Goal: Task Accomplishment & Management: Manage account settings

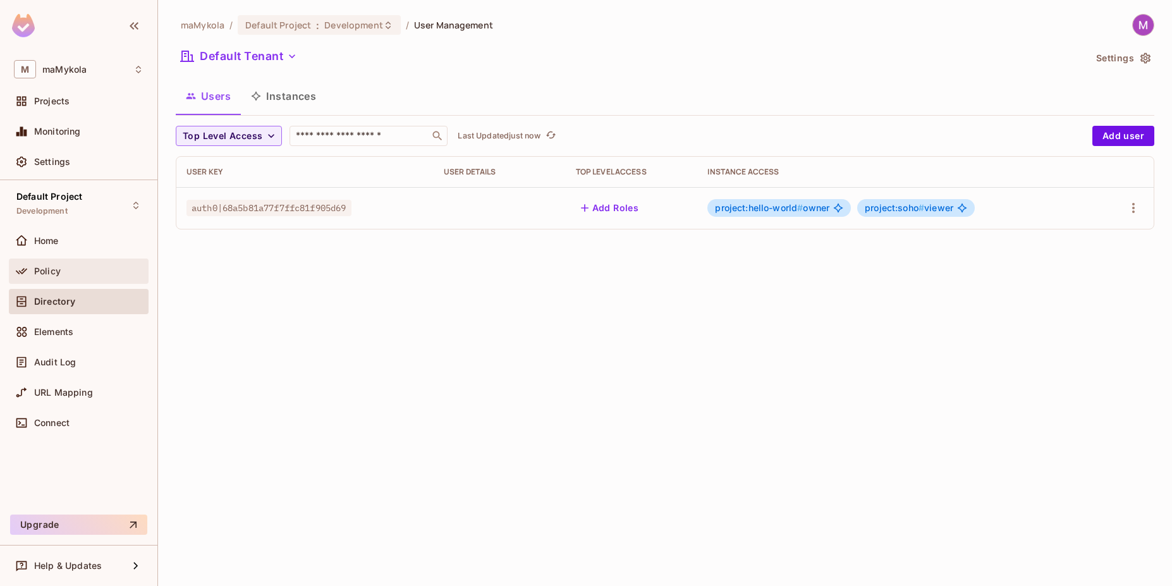
click at [56, 273] on span "Policy" at bounding box center [47, 271] width 27 height 10
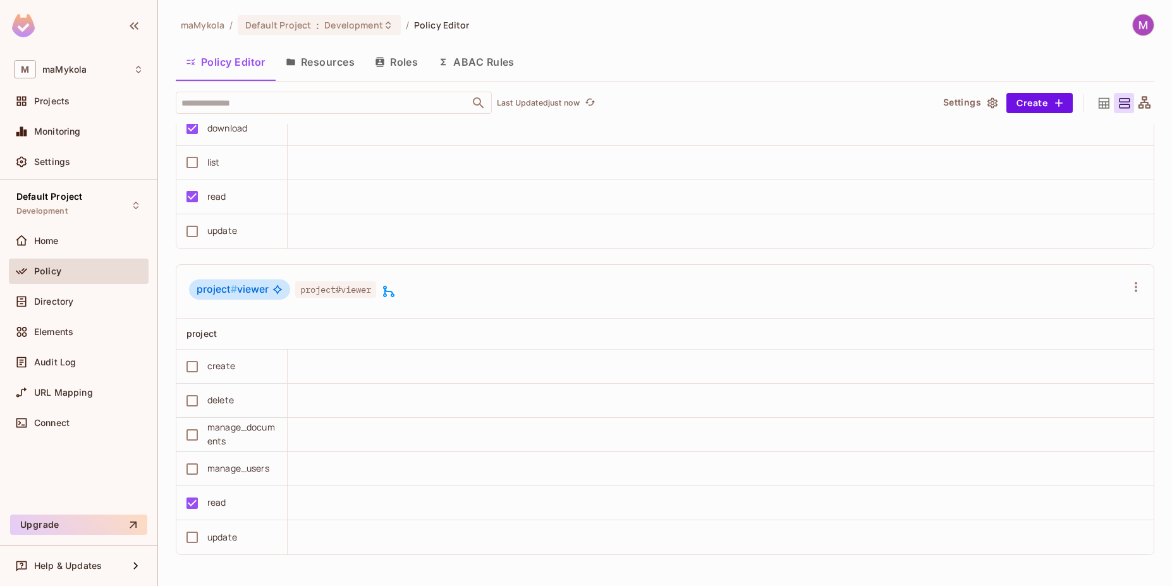
scroll to position [1, 0]
click at [51, 299] on span "Directory" at bounding box center [53, 301] width 39 height 10
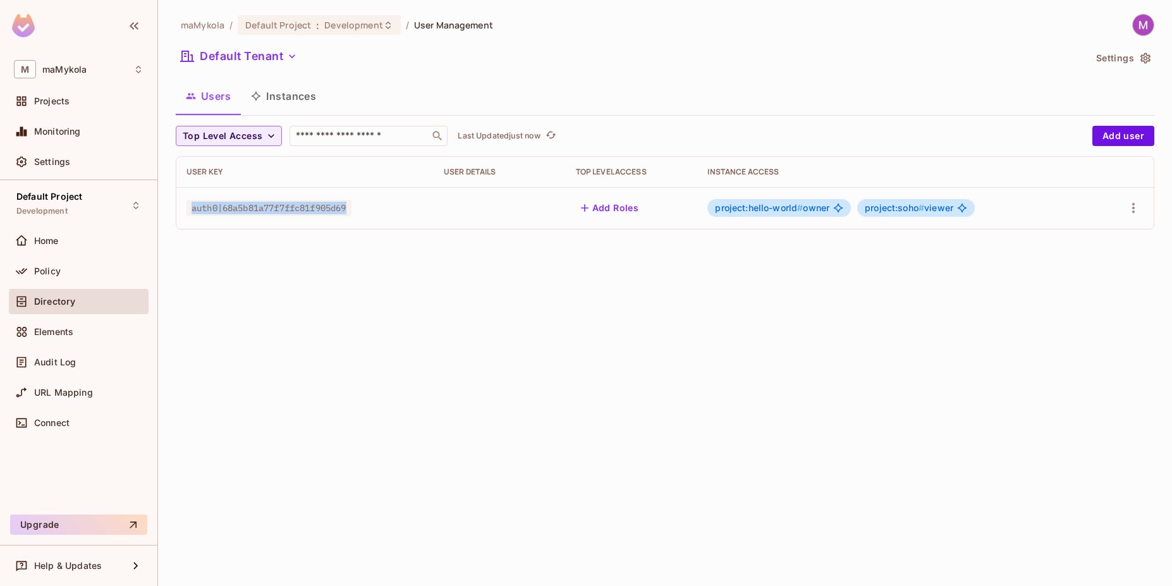
drag, startPoint x: 194, startPoint y: 208, endPoint x: 355, endPoint y: 209, distance: 161.2
click at [351, 209] on span "auth0|68a5b81a77f7ffc81f905d69" at bounding box center [268, 208] width 165 height 16
click at [222, 226] on td "auth0|68a5b81a77f7ffc81f905d69" at bounding box center [304, 208] width 257 height 42
drag, startPoint x: 721, startPoint y: 208, endPoint x: 797, endPoint y: 209, distance: 76.5
click at [797, 209] on span "project:hello-world #" at bounding box center [759, 207] width 88 height 11
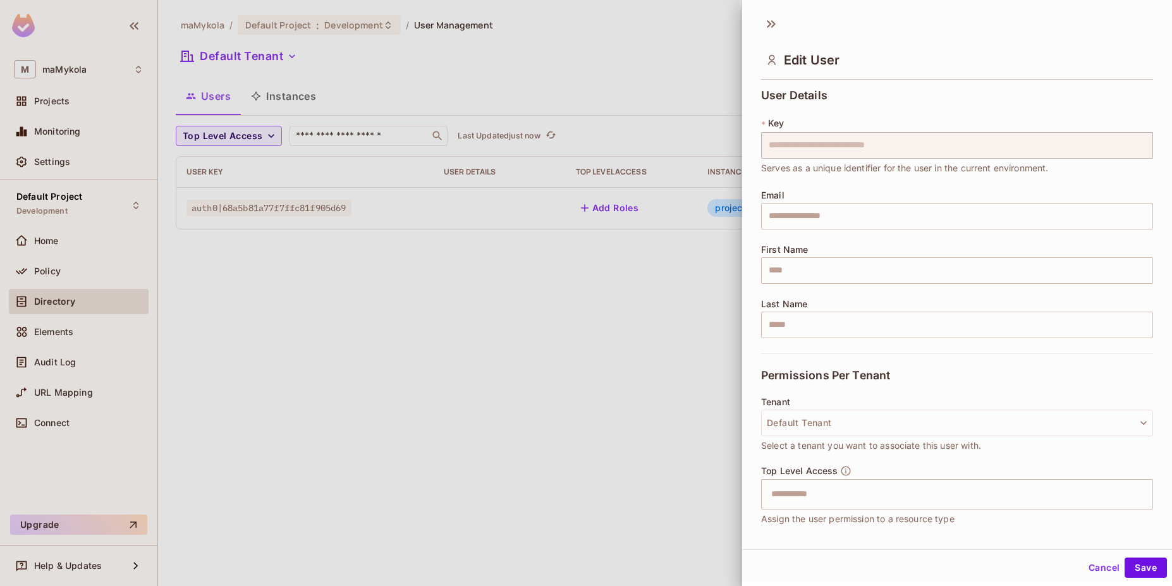
click at [582, 361] on div at bounding box center [586, 293] width 1172 height 586
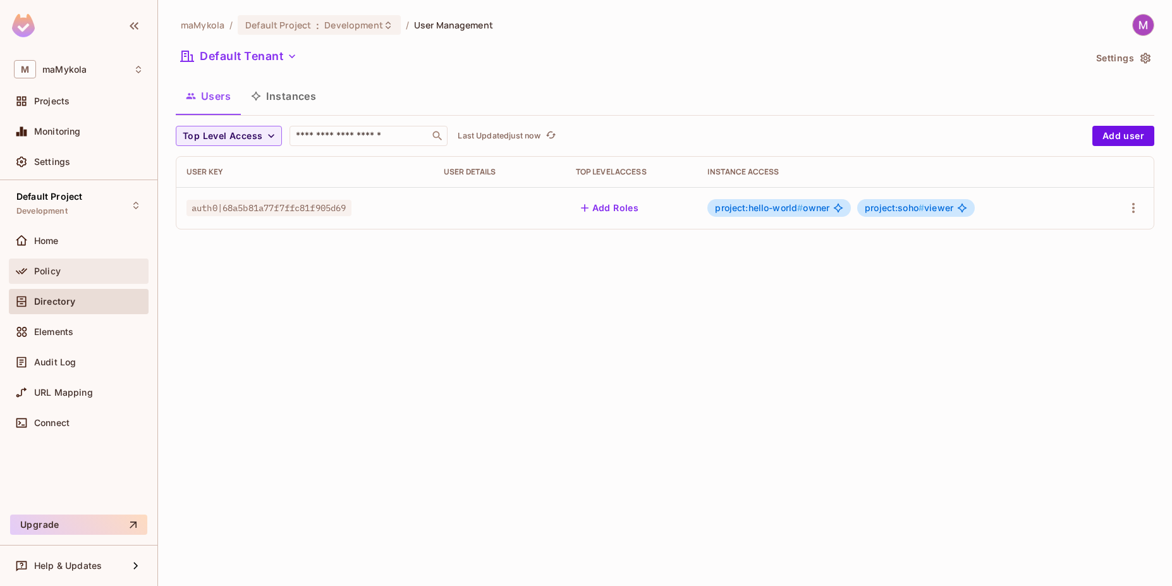
click at [42, 273] on span "Policy" at bounding box center [47, 271] width 27 height 10
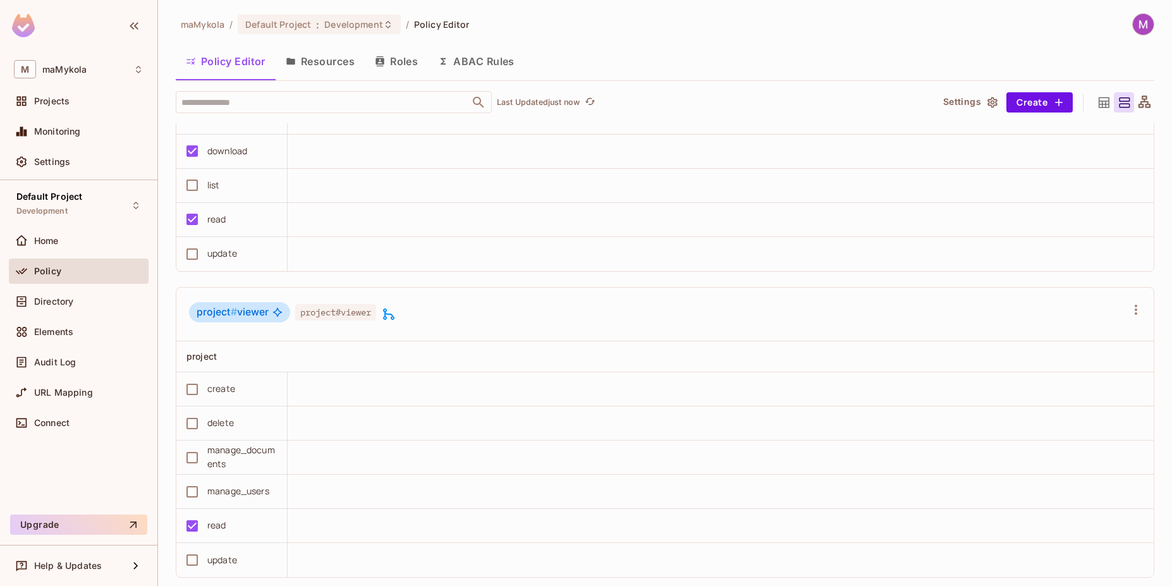
scroll to position [2616, 0]
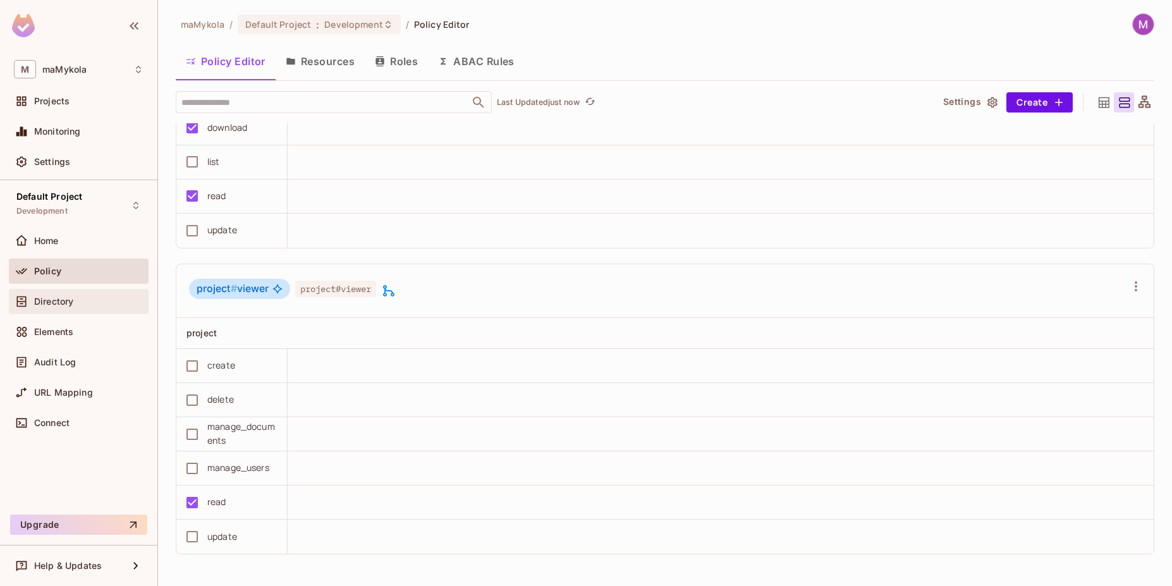
click at [35, 294] on div "Directory" at bounding box center [79, 301] width 130 height 15
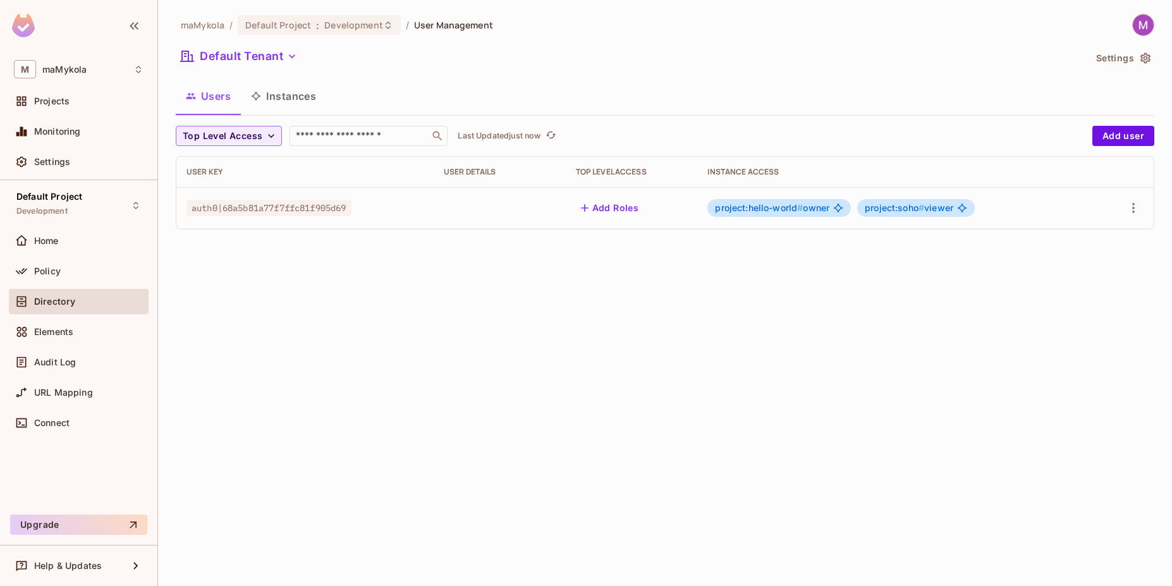
click at [382, 214] on div "auth0|68a5b81a77f7ffc81f905d69" at bounding box center [304, 208] width 237 height 13
click at [1135, 205] on icon "button" at bounding box center [1133, 207] width 15 height 15
click at [1115, 235] on li "Edit" at bounding box center [1079, 237] width 112 height 28
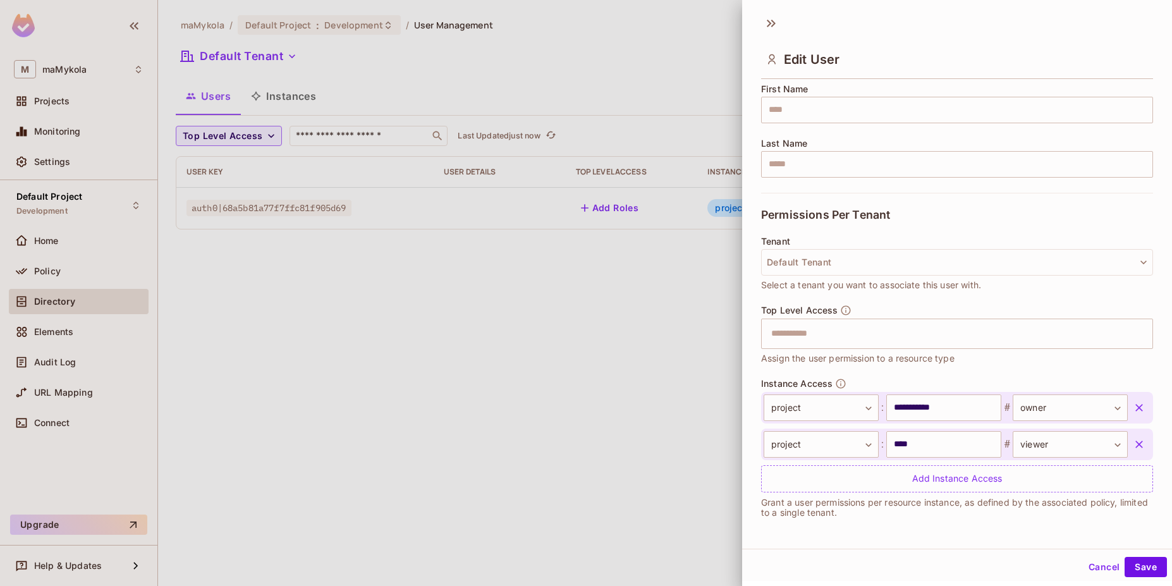
scroll to position [2, 0]
drag, startPoint x: 760, startPoint y: 383, endPoint x: 832, endPoint y: 386, distance: 71.5
click at [832, 386] on div "Instance Access" at bounding box center [803, 382] width 85 height 11
click at [604, 473] on div at bounding box center [586, 293] width 1172 height 586
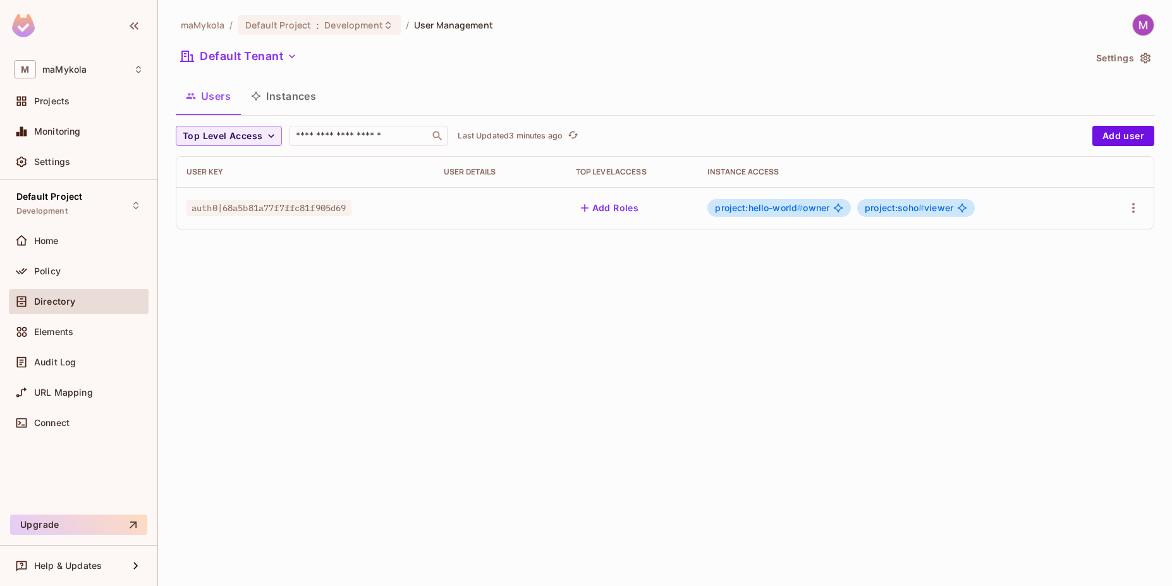
click at [896, 210] on span "project:soho #" at bounding box center [894, 207] width 59 height 11
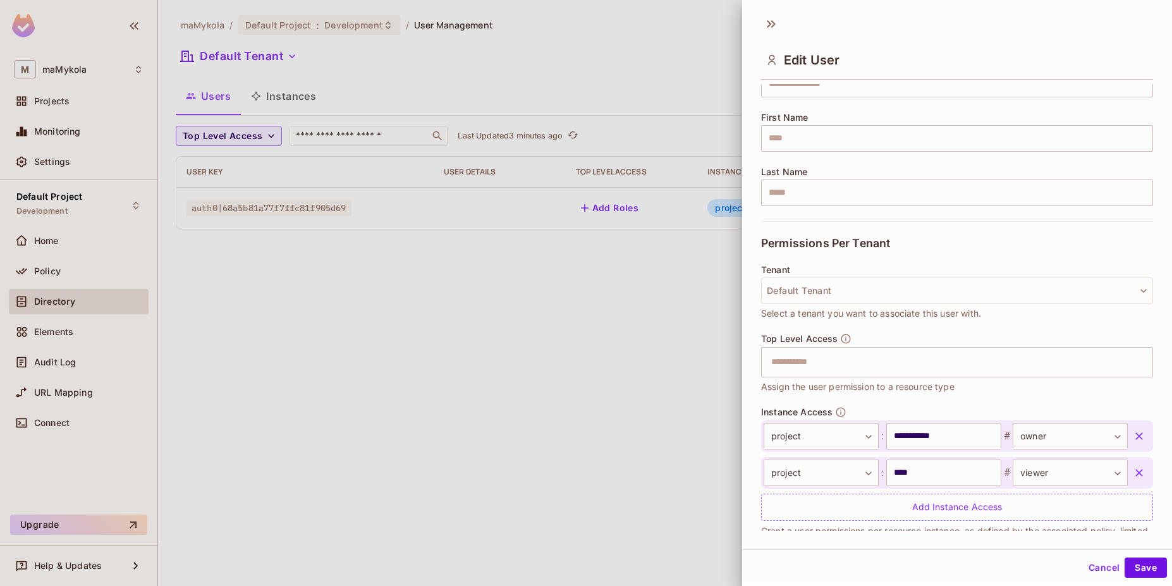
scroll to position [160, 0]
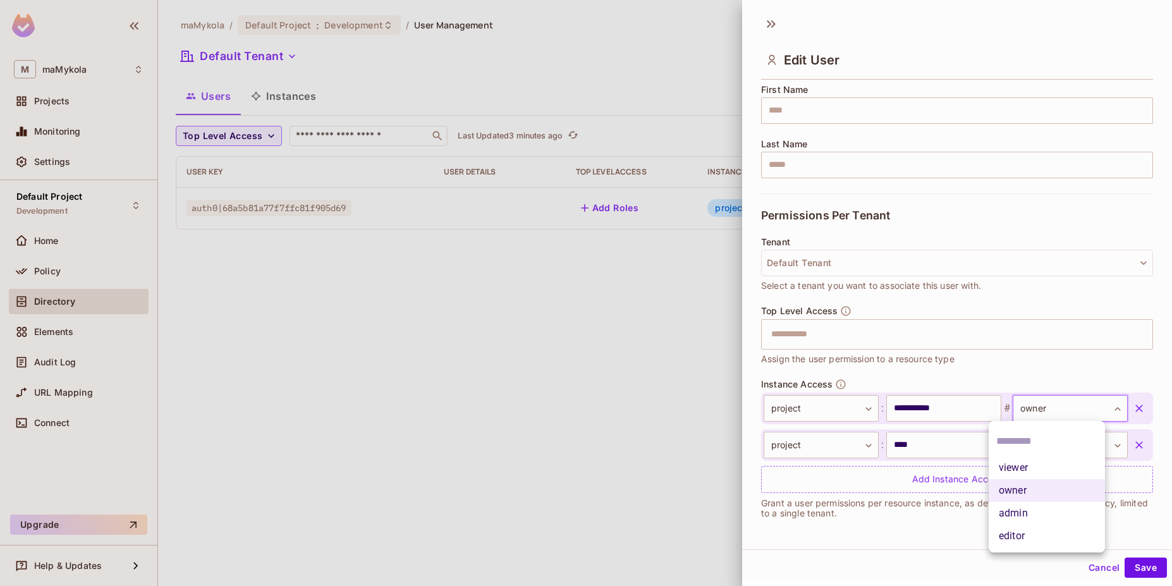
click at [1044, 410] on body "**********" at bounding box center [586, 293] width 1172 height 586
click at [1003, 468] on li "viewer" at bounding box center [1047, 467] width 116 height 23
type input "******"
click at [1136, 569] on button "Save" at bounding box center [1145, 567] width 42 height 20
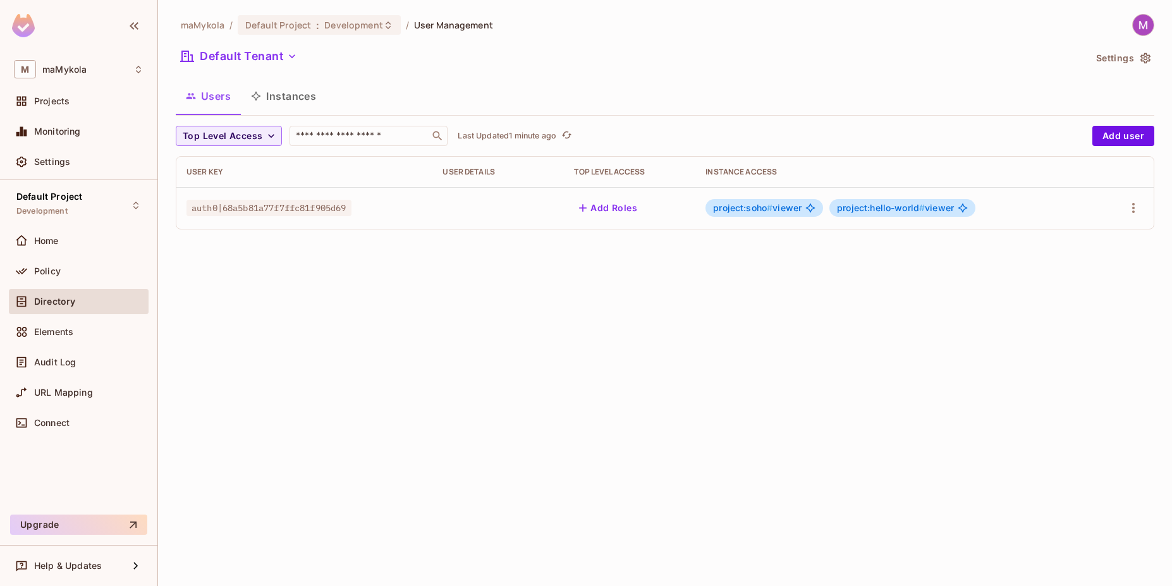
click at [312, 340] on div "maMykola / Default Project : Development / User Management Default Tenant Setti…" at bounding box center [665, 293] width 1014 height 586
click at [40, 272] on span "Policy" at bounding box center [47, 271] width 27 height 10
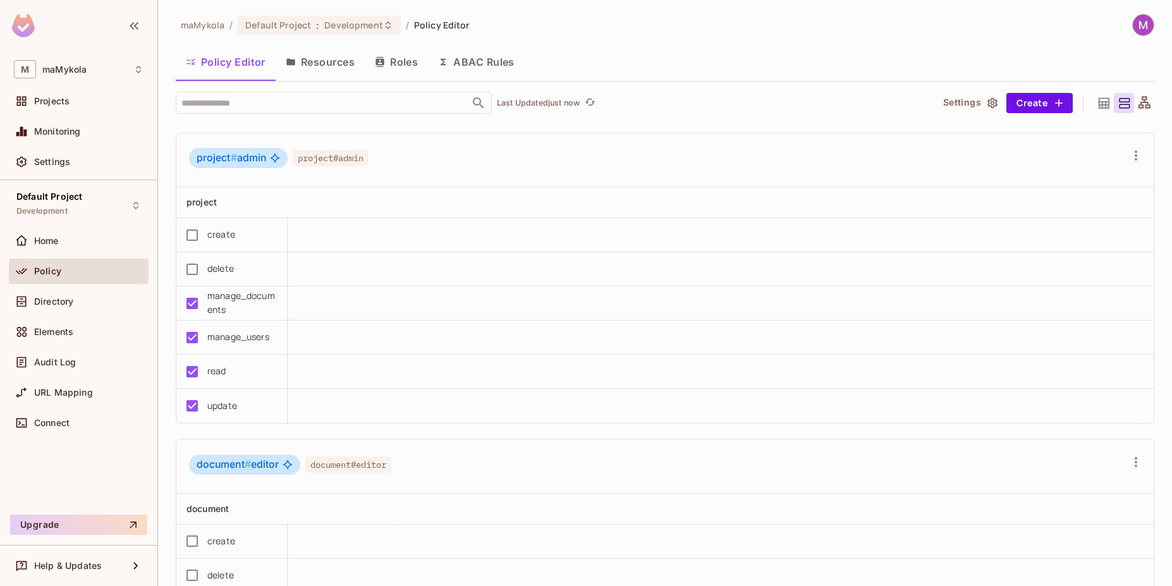
scroll to position [1289, 0]
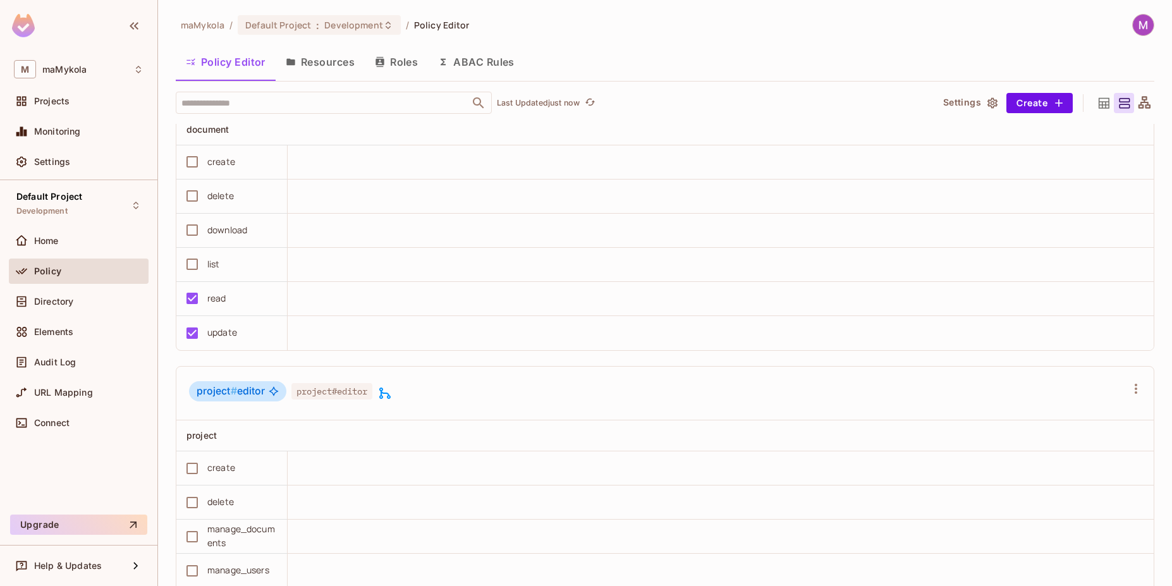
click at [332, 70] on button "Resources" at bounding box center [320, 62] width 89 height 32
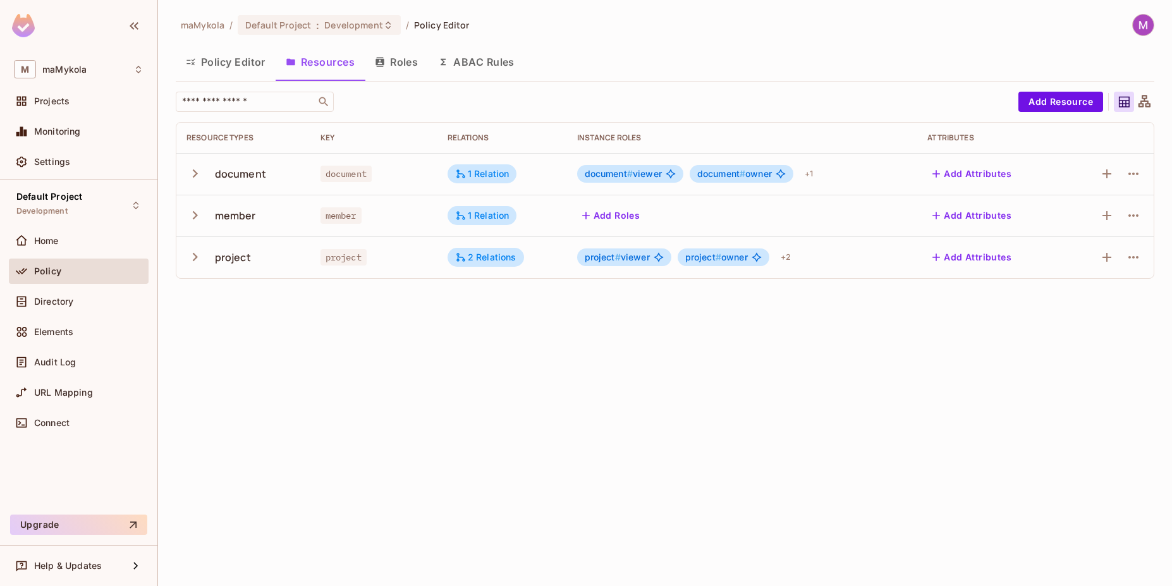
click at [195, 173] on icon "button" at bounding box center [194, 173] width 17 height 17
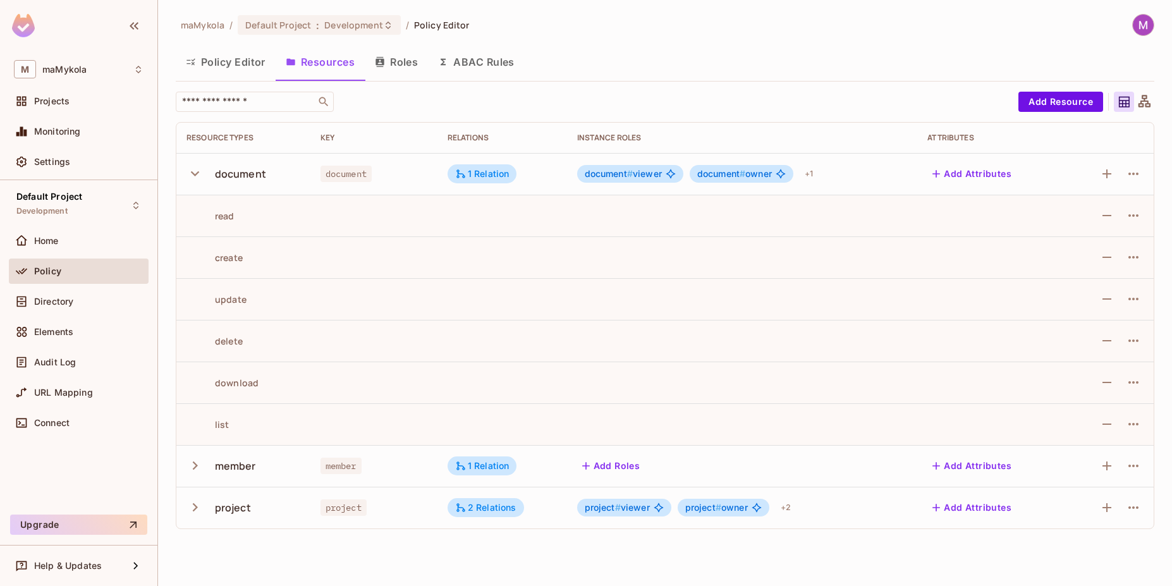
click at [194, 166] on button "button" at bounding box center [197, 173] width 22 height 27
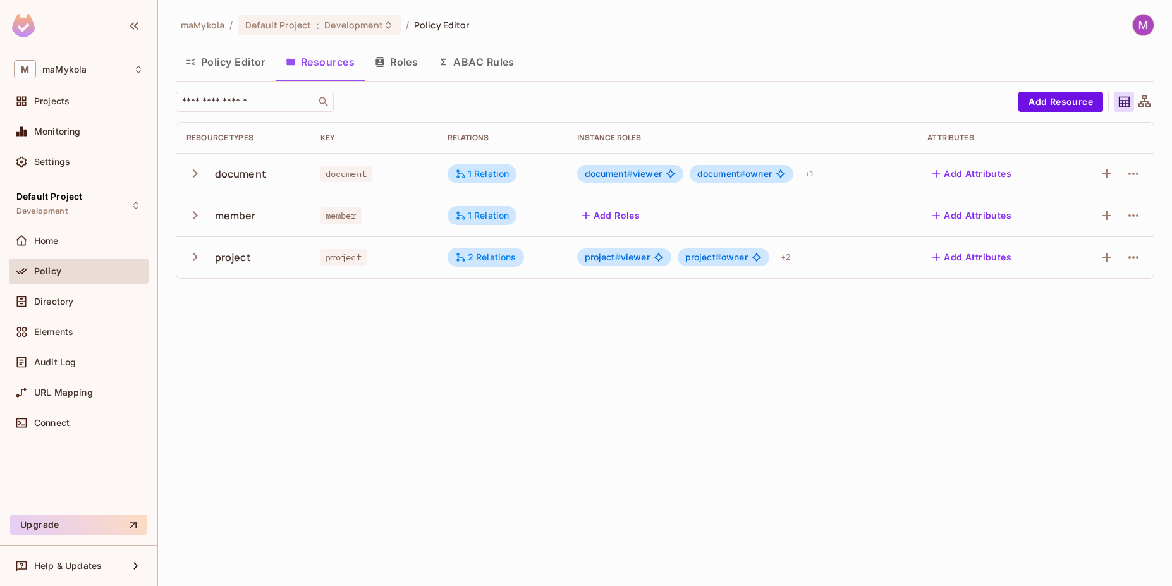
click at [195, 259] on icon "button" at bounding box center [195, 257] width 5 height 8
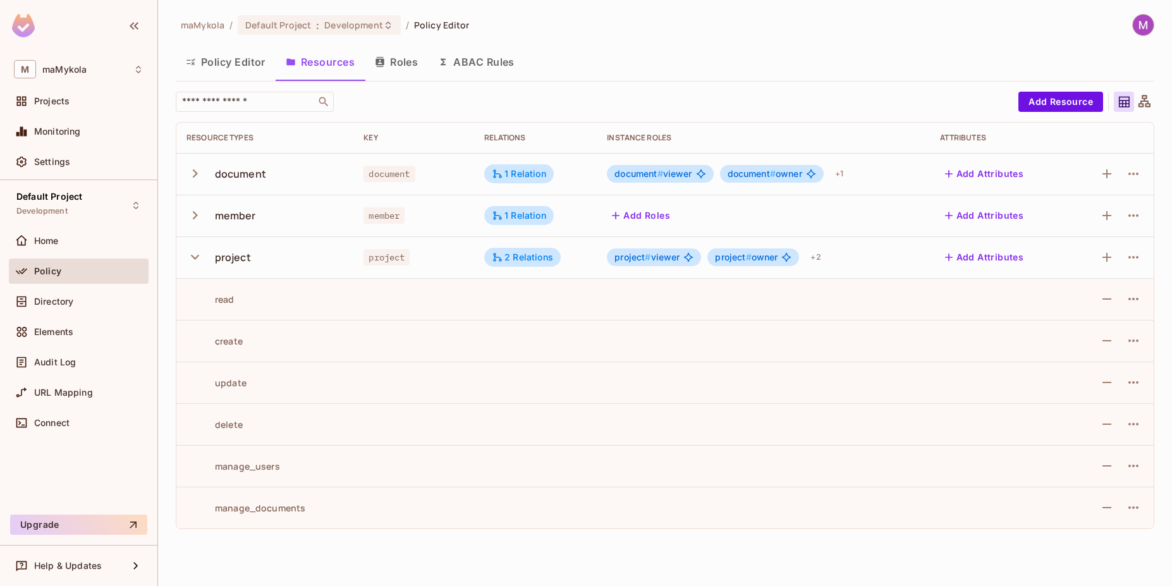
click at [234, 343] on div "create" at bounding box center [214, 341] width 56 height 12
click at [229, 345] on div "create" at bounding box center [214, 341] width 56 height 12
click at [236, 386] on div "update" at bounding box center [216, 383] width 60 height 12
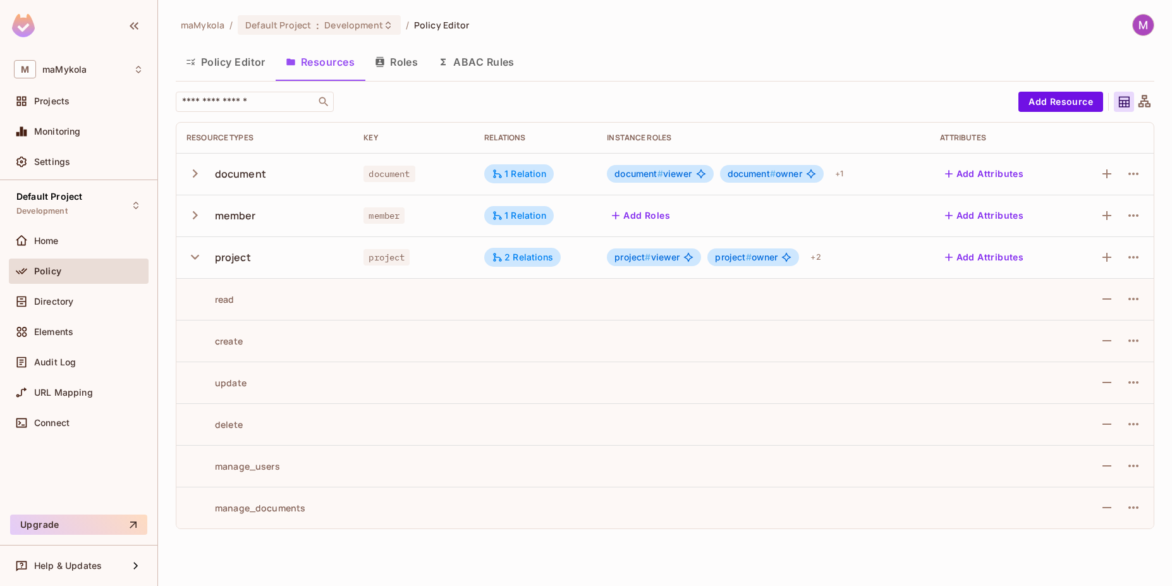
click at [228, 417] on td "delete" at bounding box center [264, 424] width 177 height 42
click at [238, 468] on div "manage_users" at bounding box center [233, 466] width 94 height 12
click at [241, 507] on div "manage_documents" at bounding box center [245, 508] width 119 height 12
